Goal: Check status: Check status

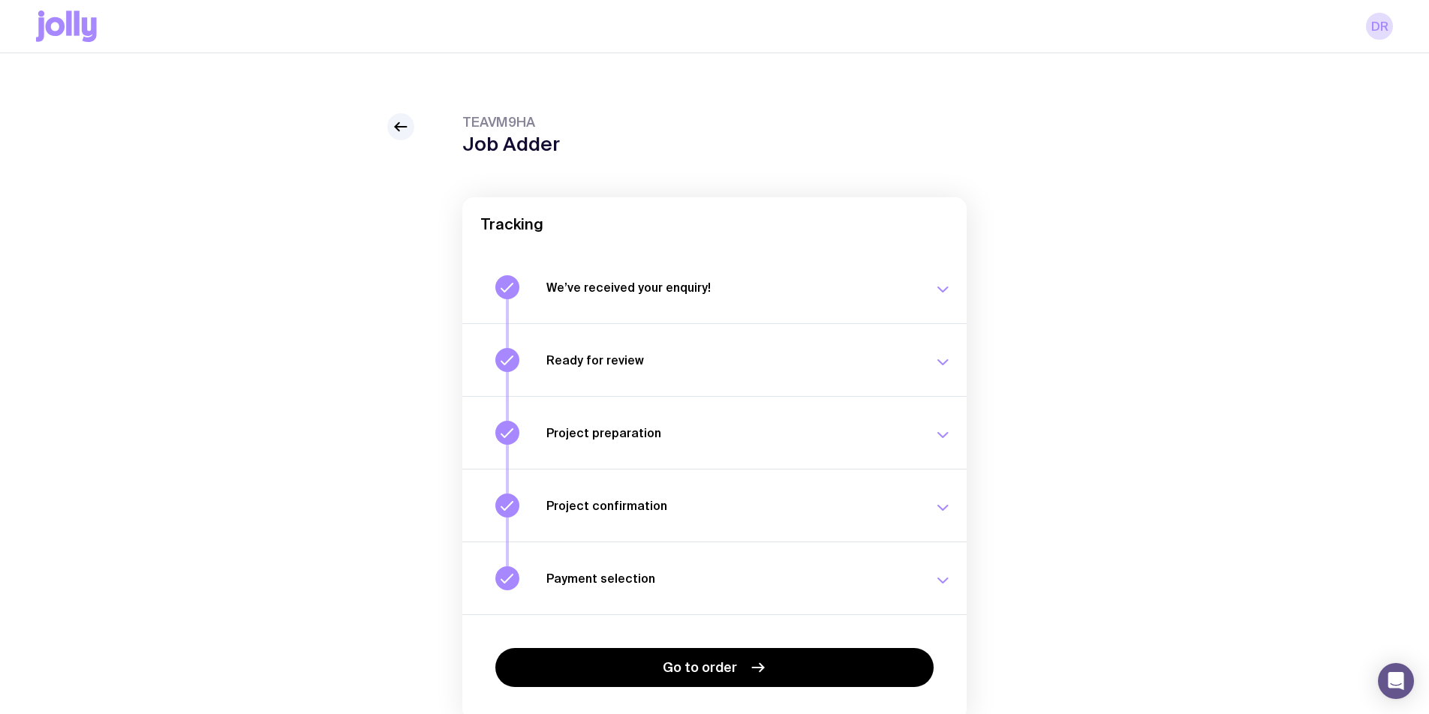
scroll to position [66, 0]
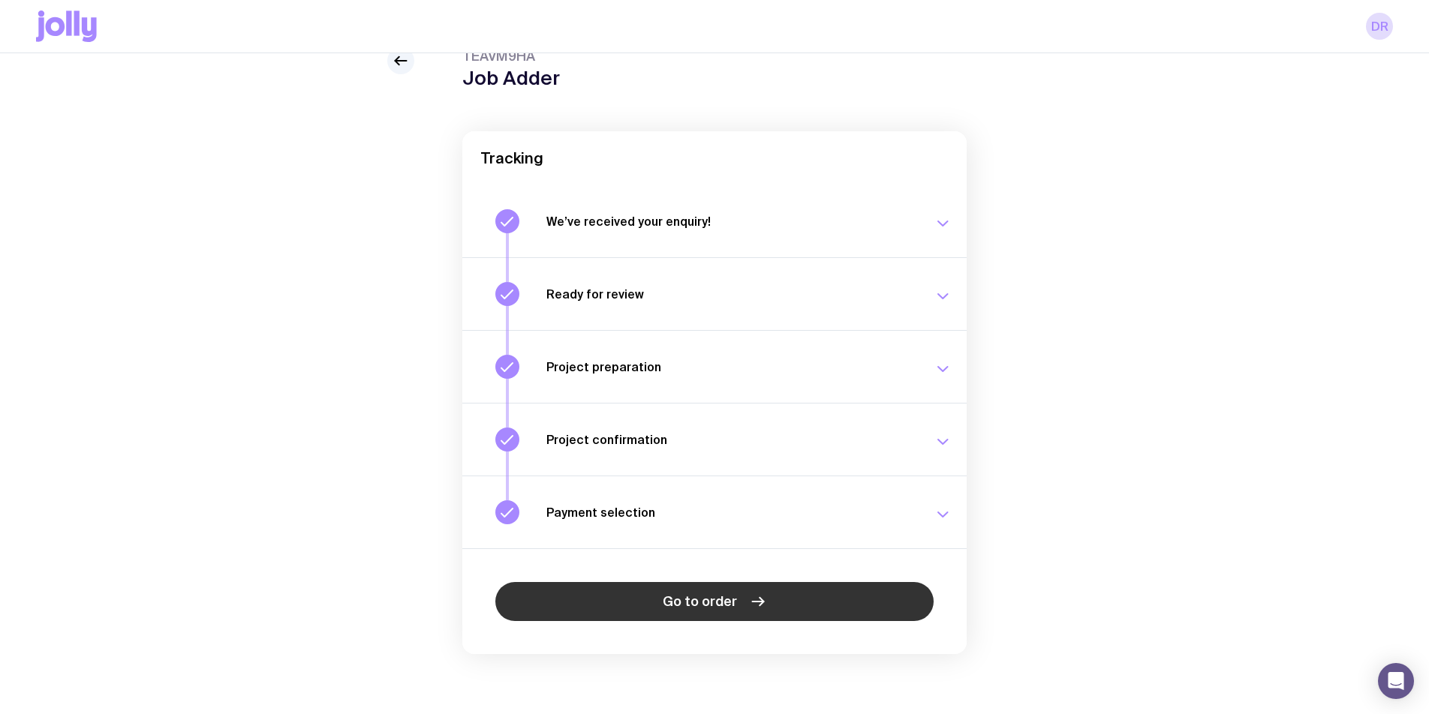
click at [579, 593] on link "Go to order" at bounding box center [714, 601] width 438 height 39
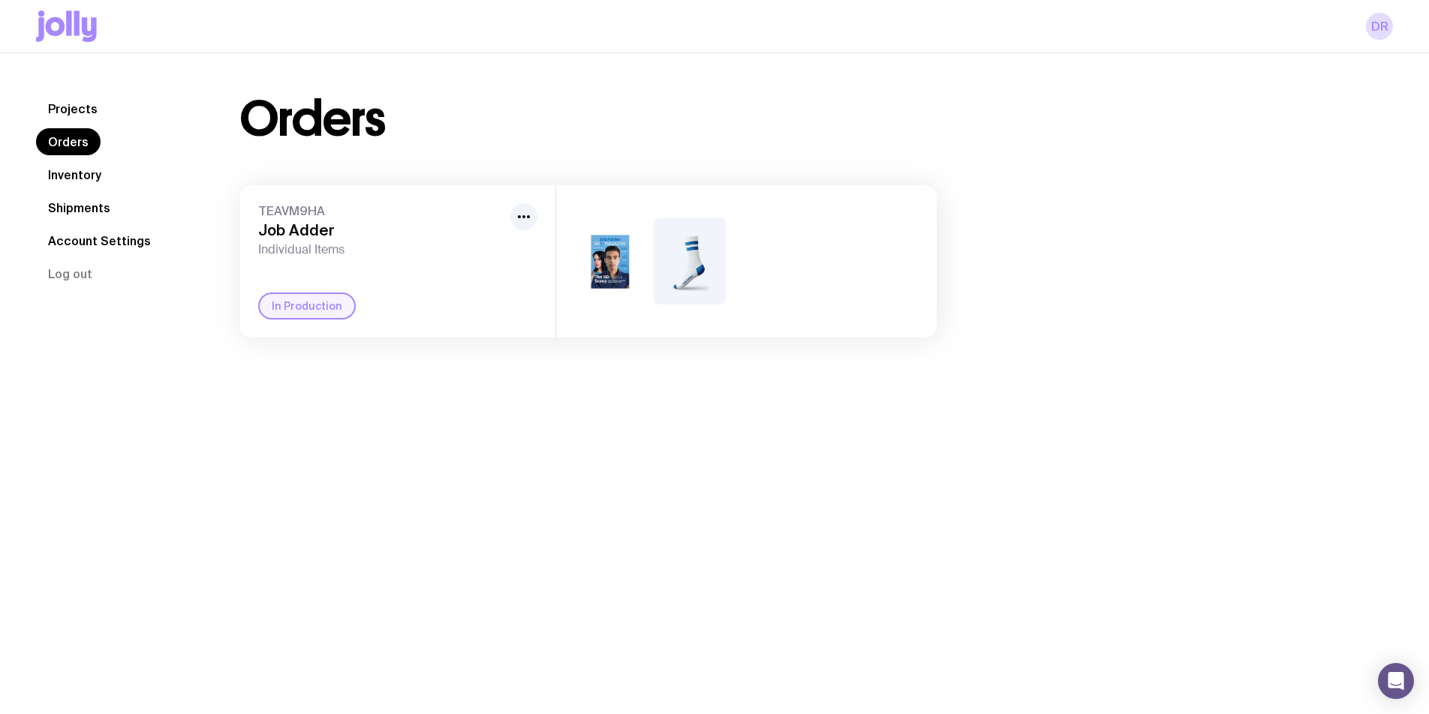
click at [76, 175] on link "Inventory" at bounding box center [74, 174] width 77 height 27
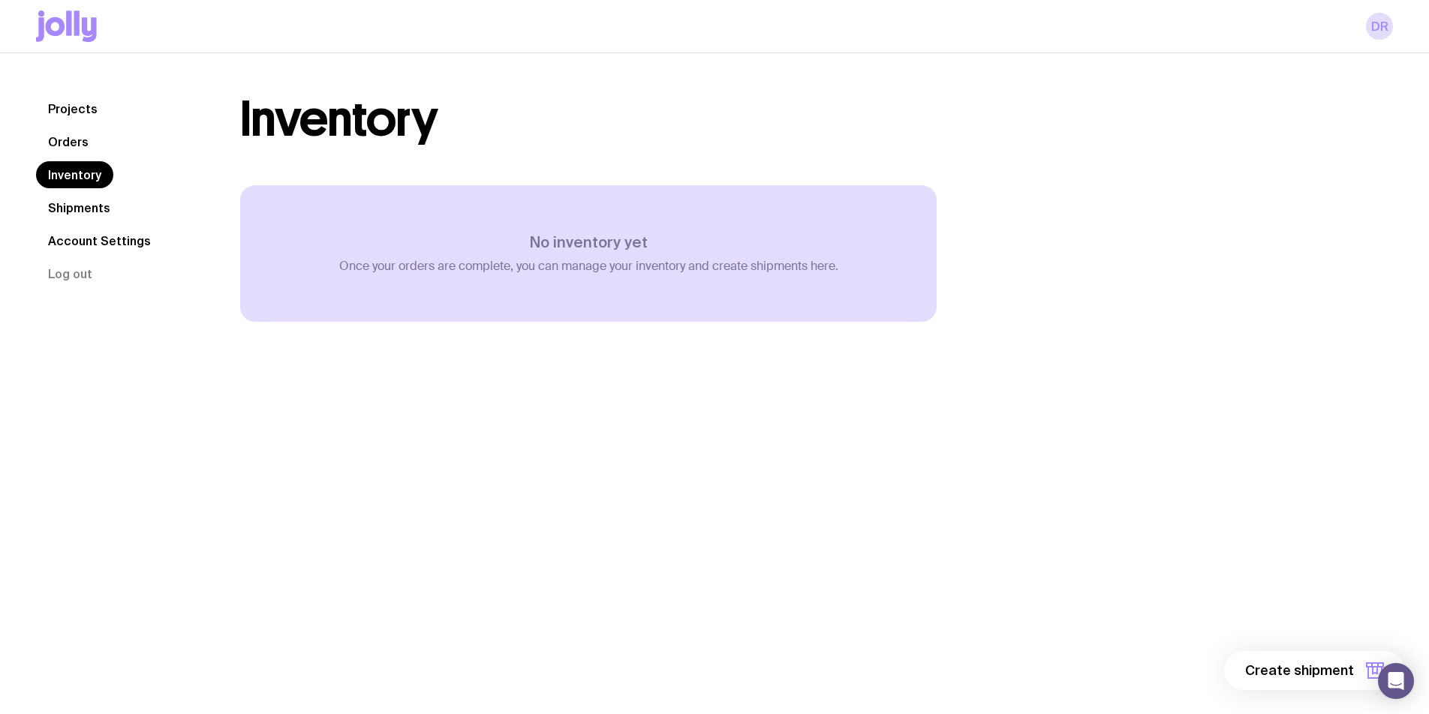
click at [76, 205] on link "Shipments" at bounding box center [79, 207] width 86 height 27
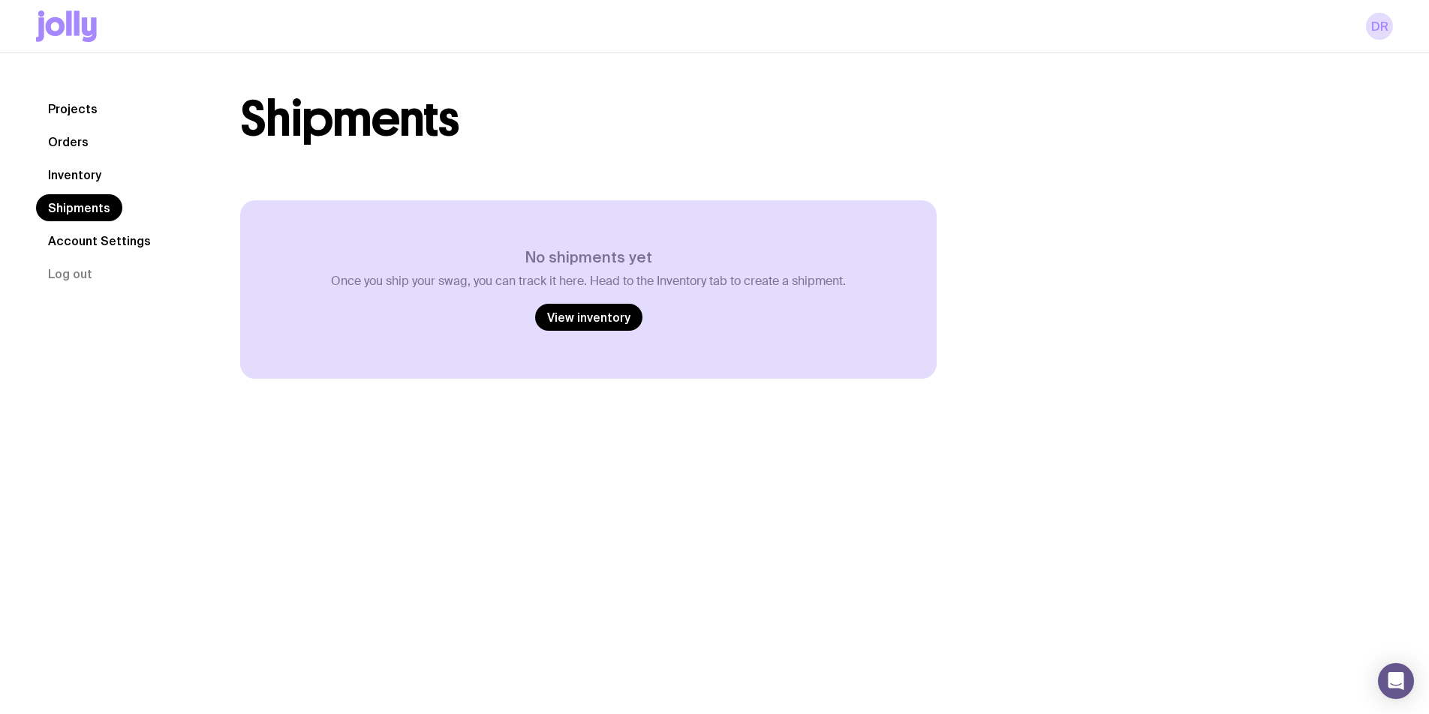
click at [98, 245] on link "Account Settings" at bounding box center [99, 240] width 127 height 27
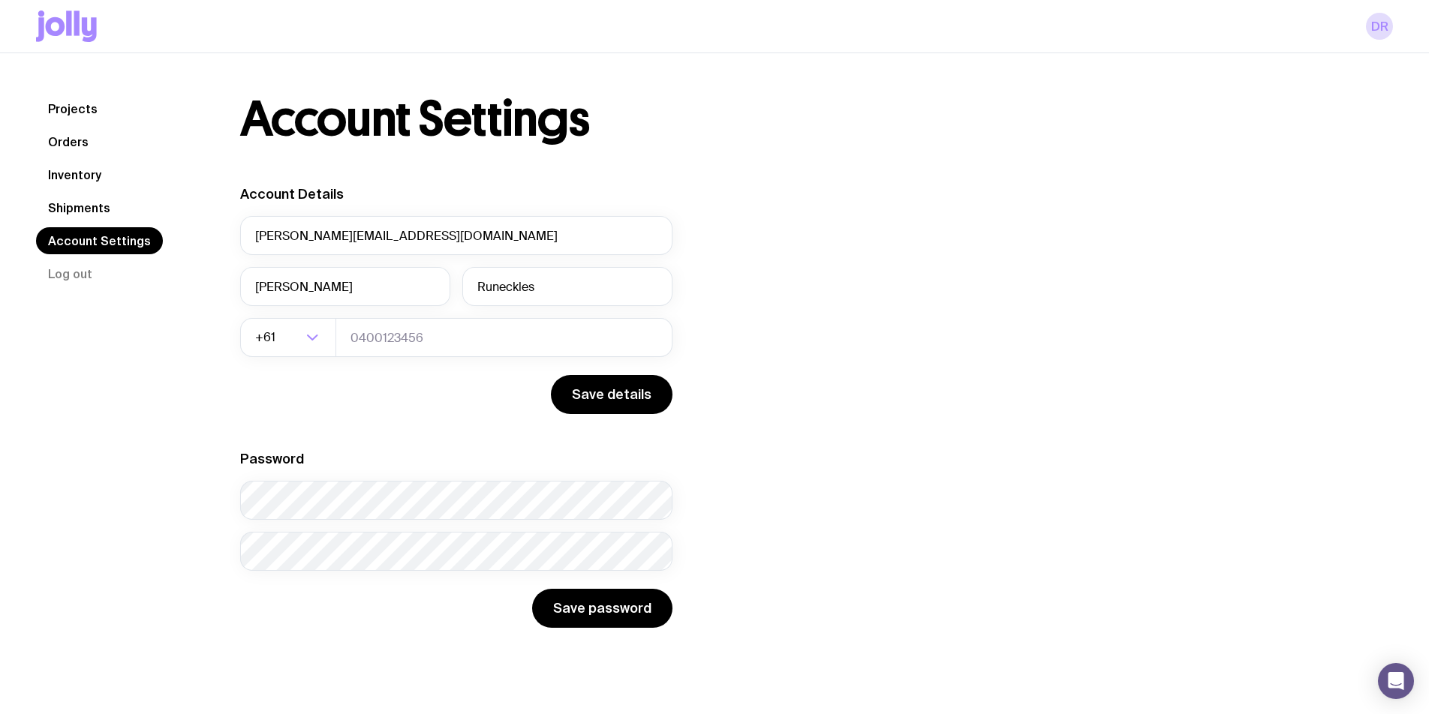
click at [74, 179] on link "Inventory" at bounding box center [74, 174] width 77 height 27
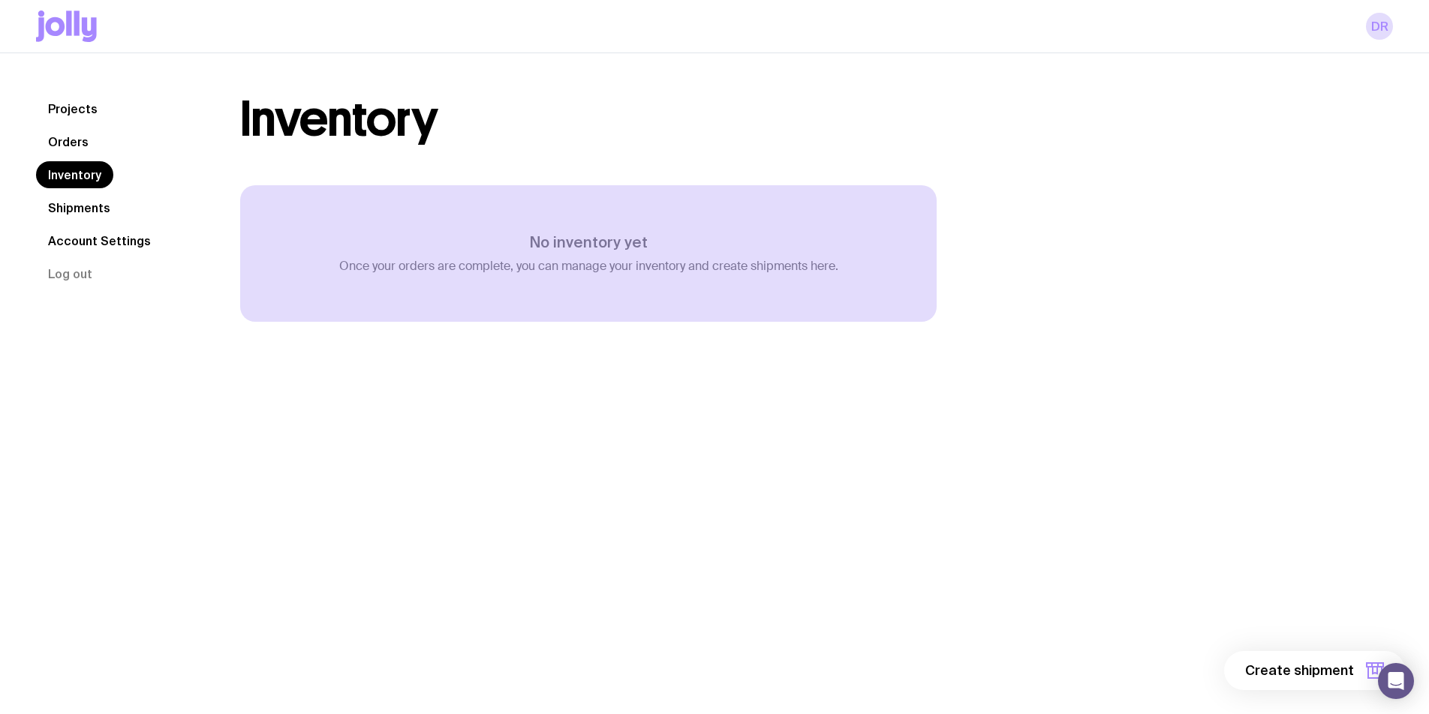
click at [66, 143] on link "Orders" at bounding box center [68, 141] width 65 height 27
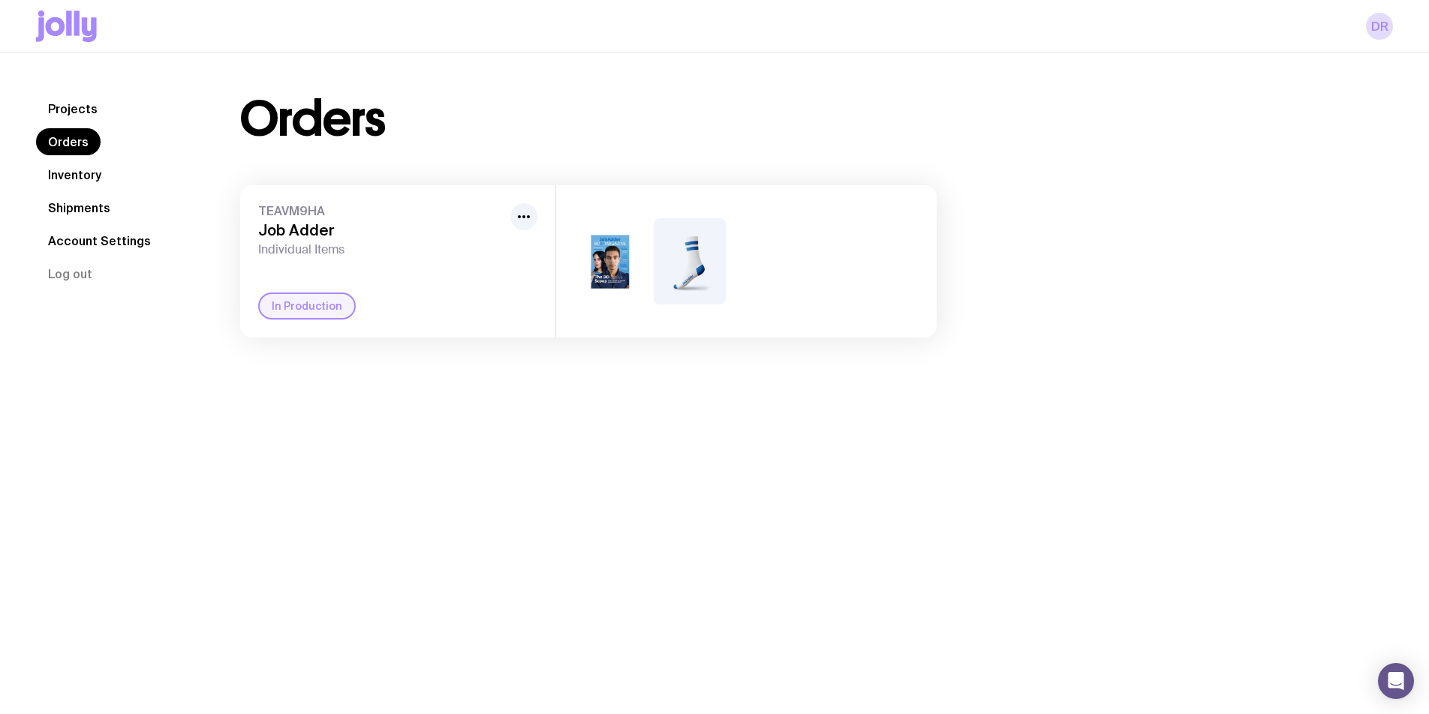
click at [314, 302] on div "In Production" at bounding box center [307, 306] width 98 height 27
click at [425, 267] on div "TEAVM9HA Job Adder Individual Items In Production" at bounding box center [397, 261] width 315 height 152
click at [534, 217] on button "button" at bounding box center [523, 216] width 27 height 27
click at [477, 297] on div "In Production" at bounding box center [397, 306] width 279 height 27
